Goal: Task Accomplishment & Management: Manage account settings

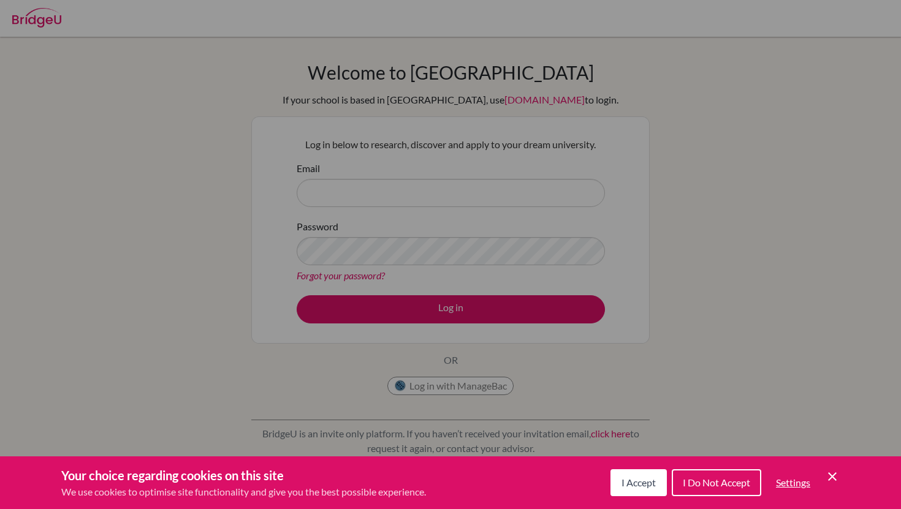
click at [651, 477] on span "I Accept" at bounding box center [638, 483] width 34 height 12
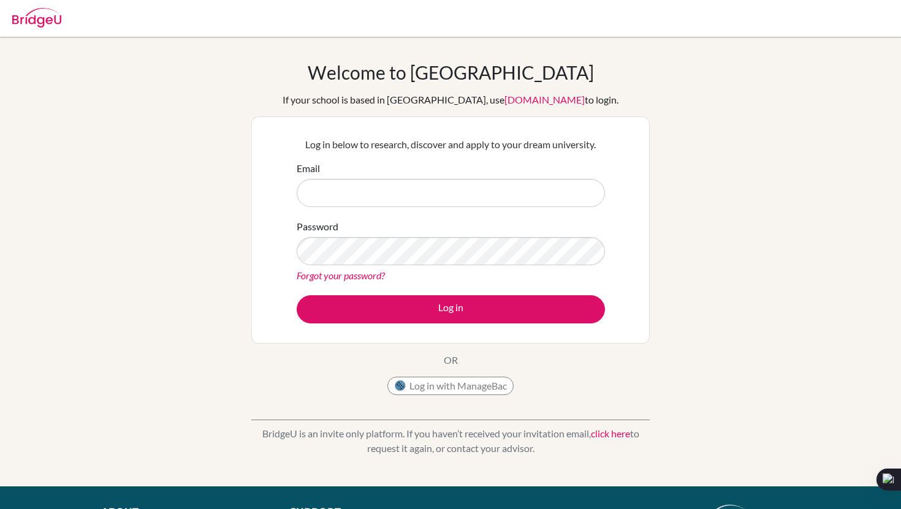
click at [437, 208] on form "Email Password Forgot your password? Log in" at bounding box center [451, 242] width 308 height 162
click at [429, 192] on input "Email" at bounding box center [451, 193] width 308 height 28
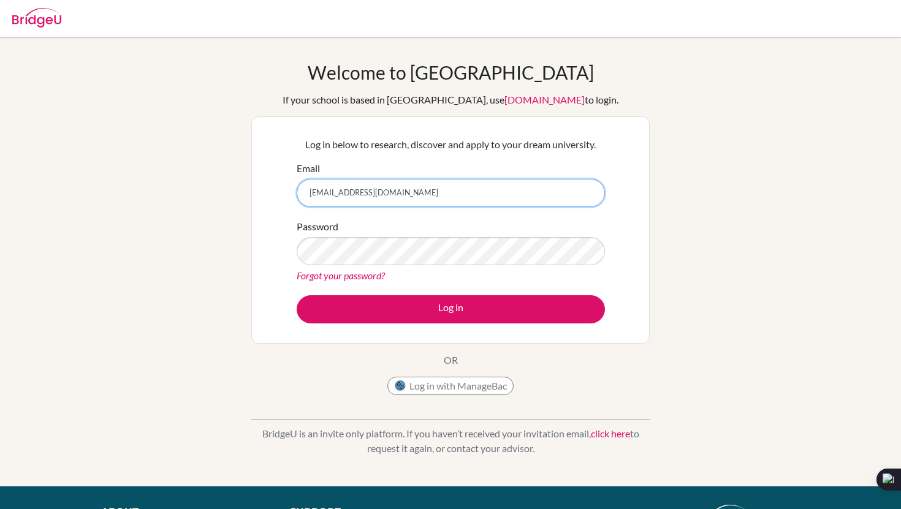
type input "naserb.alkharafi@student.bbs.edu.kw"
click at [375, 274] on link "Forgot your password?" at bounding box center [341, 276] width 88 height 12
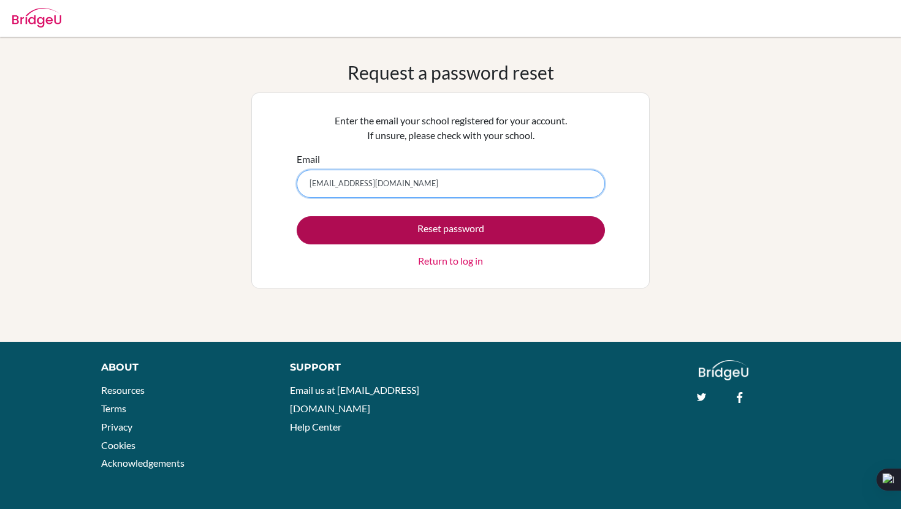
type input "naserb.alkharafi@student.bbs.edu.kw"
click at [540, 233] on button "Reset password" at bounding box center [451, 230] width 308 height 28
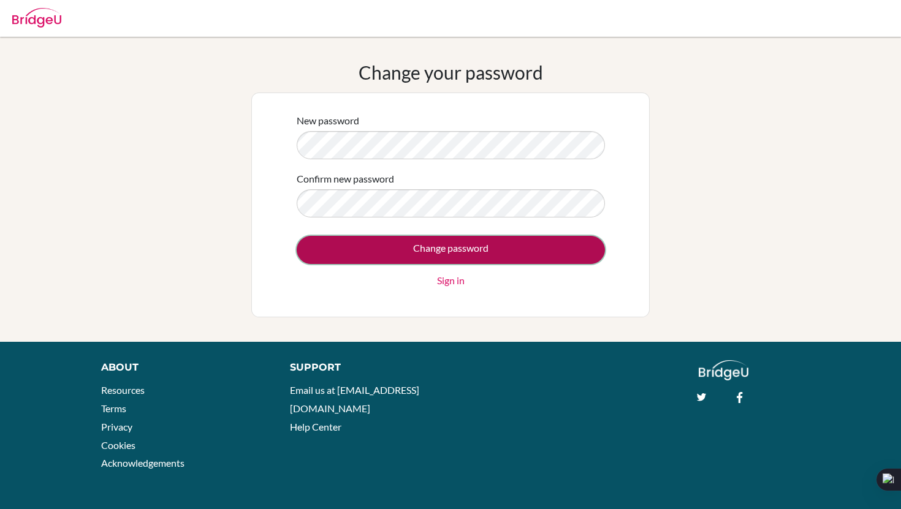
click at [395, 236] on input "Change password" at bounding box center [451, 250] width 308 height 28
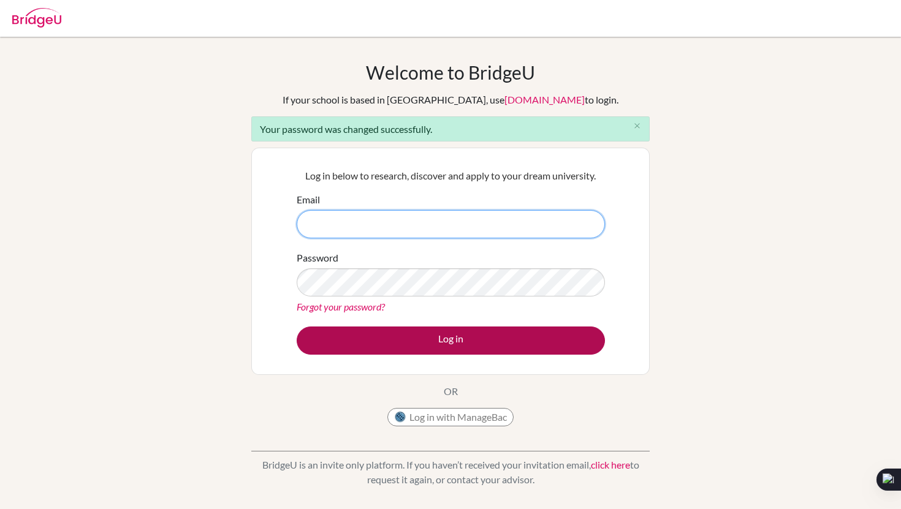
type input "[EMAIL_ADDRESS][DOMAIN_NAME]"
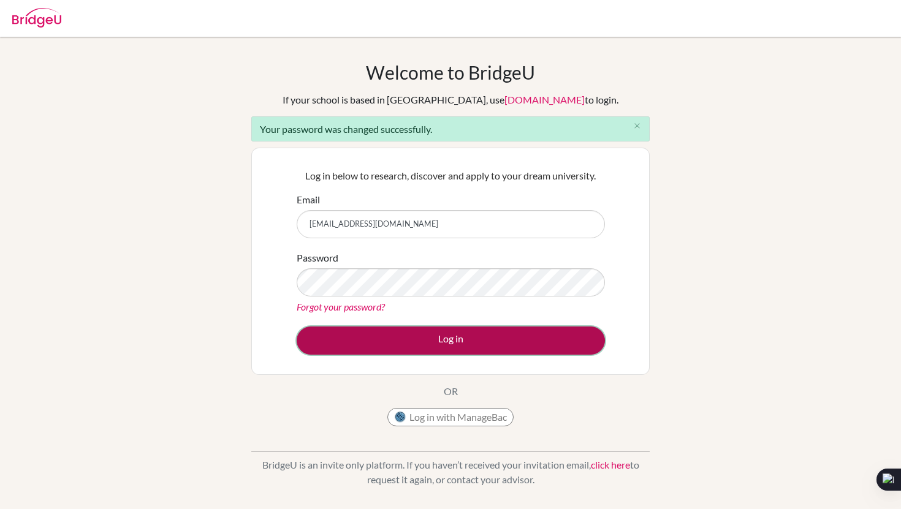
click at [449, 344] on button "Log in" at bounding box center [451, 341] width 308 height 28
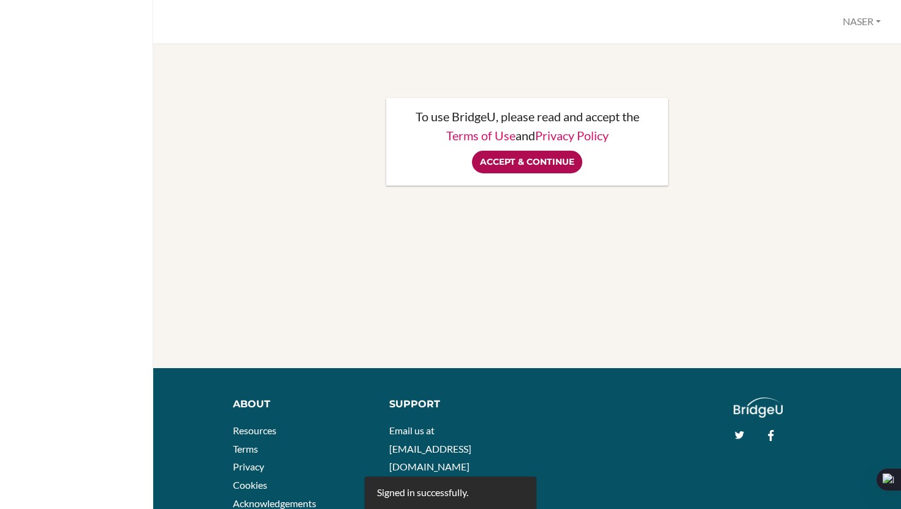
click at [542, 165] on input "Accept & Continue" at bounding box center [527, 162] width 110 height 23
